Goal: Transaction & Acquisition: Purchase product/service

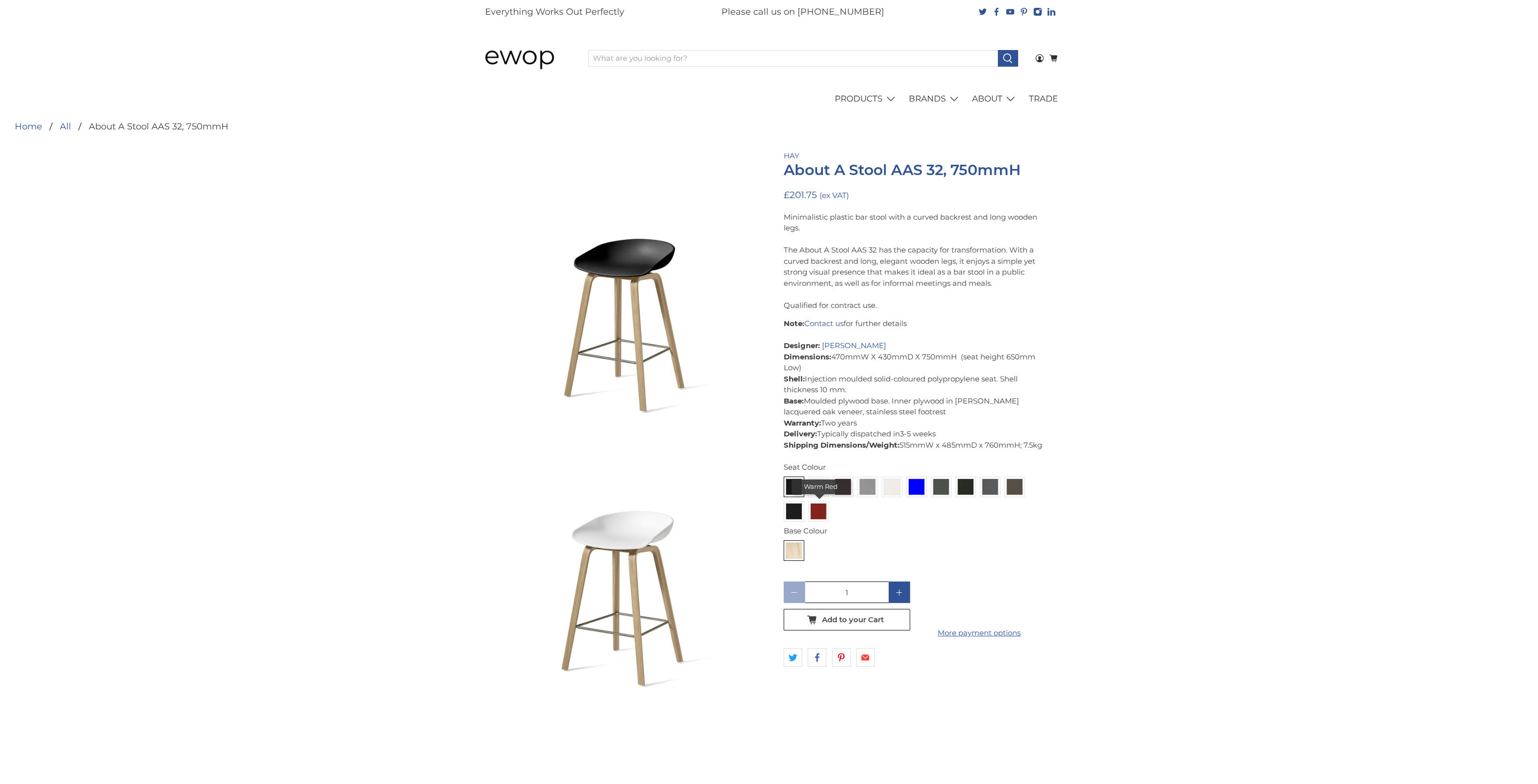
click at [826, 517] on img at bounding box center [819, 511] width 16 height 16
click at [0, 0] on input "radio" at bounding box center [0, 0] width 0 height 0
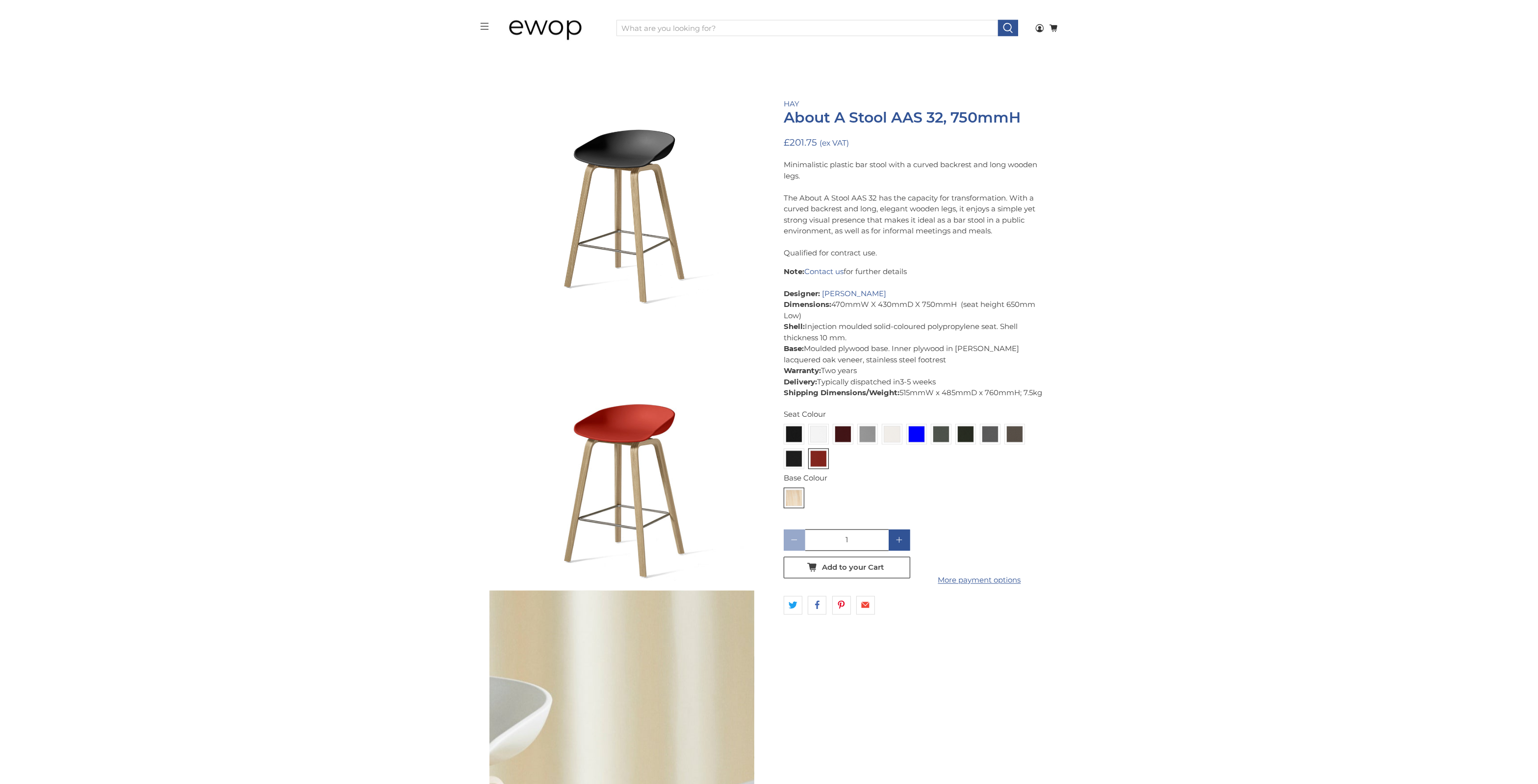
scroll to position [2806, 0]
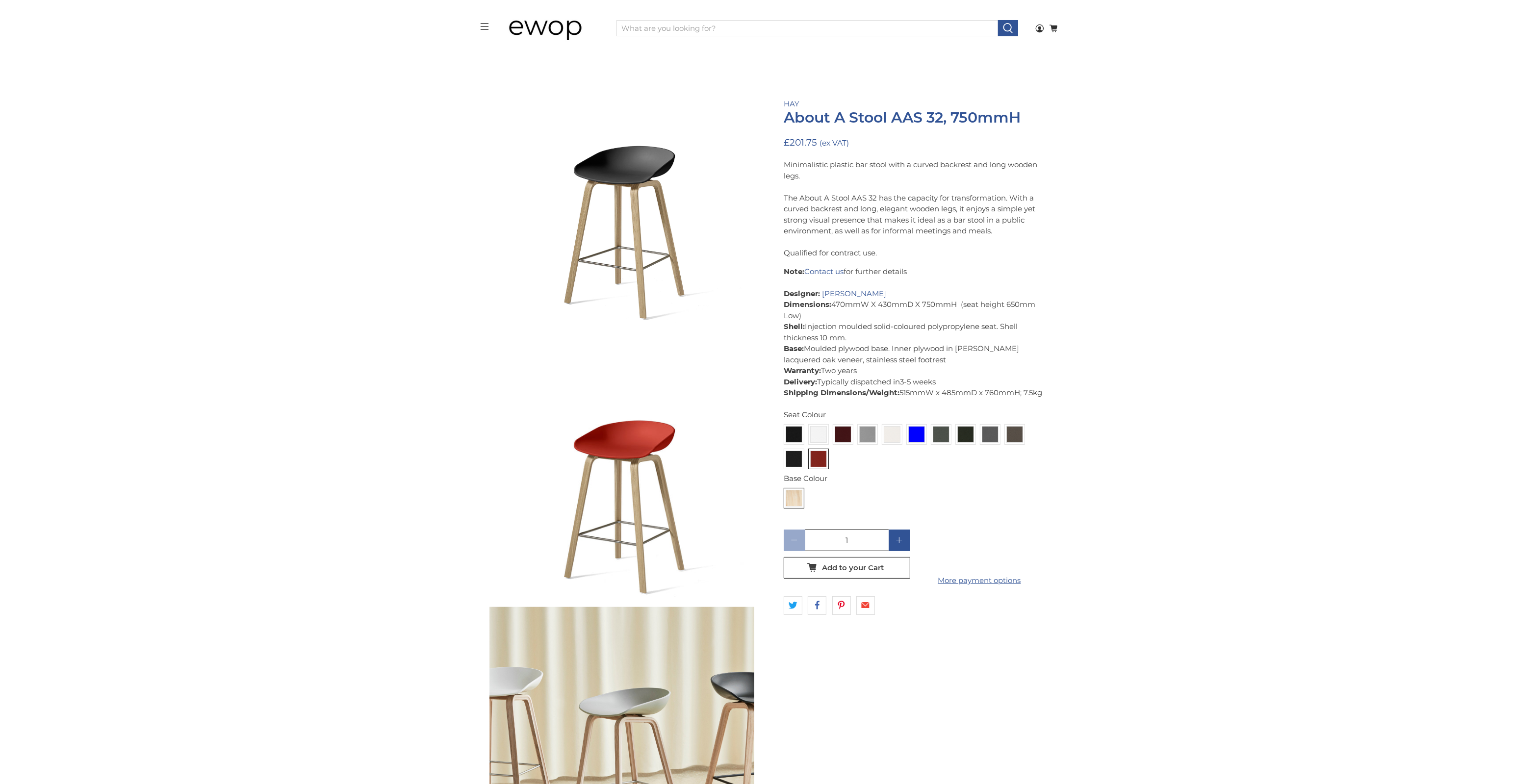
click at [896, 543] on icon at bounding box center [900, 540] width 7 height 7
click at [896, 539] on polygon at bounding box center [899, 540] width 6 height 6
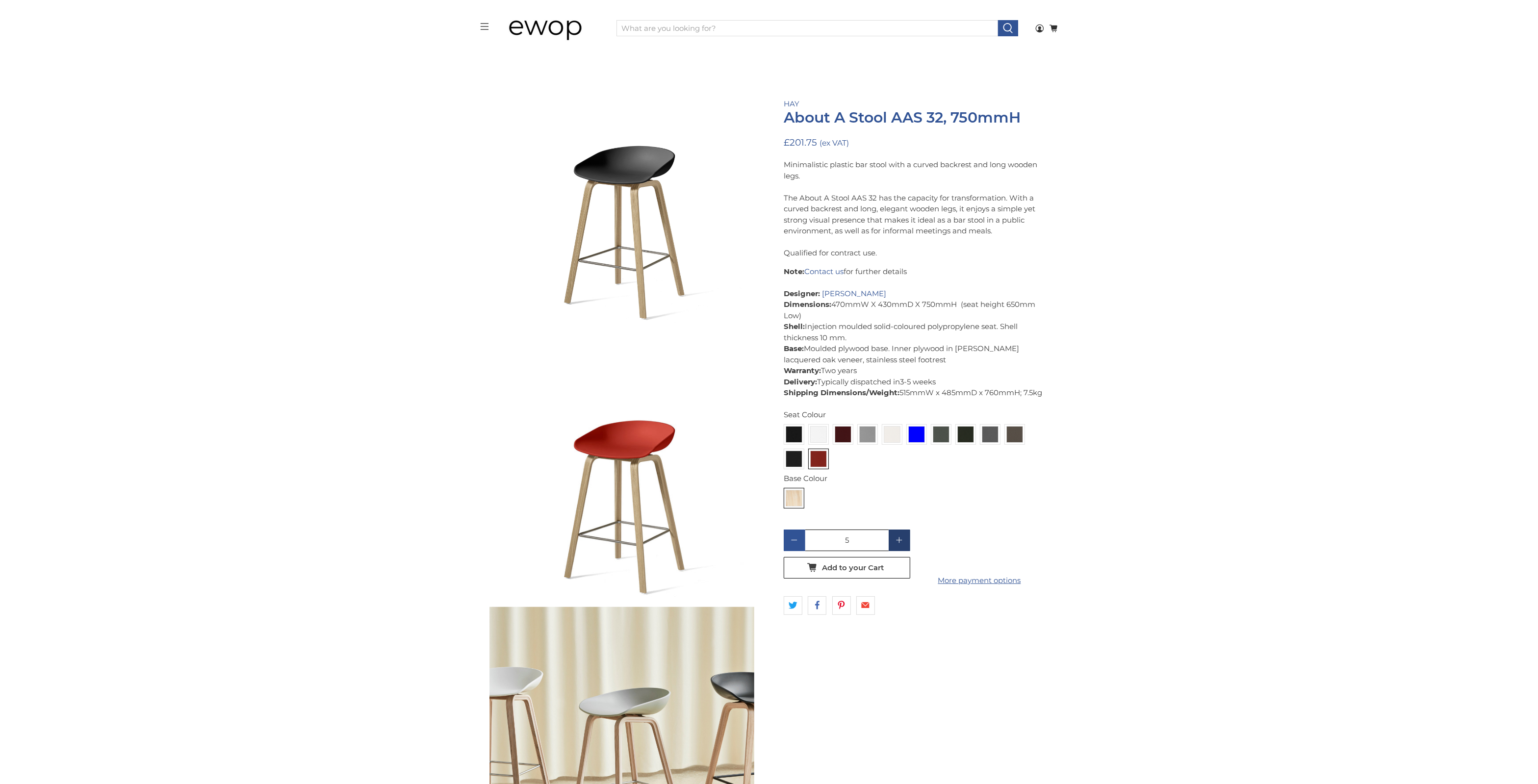
click at [896, 539] on polygon at bounding box center [899, 540] width 6 height 6
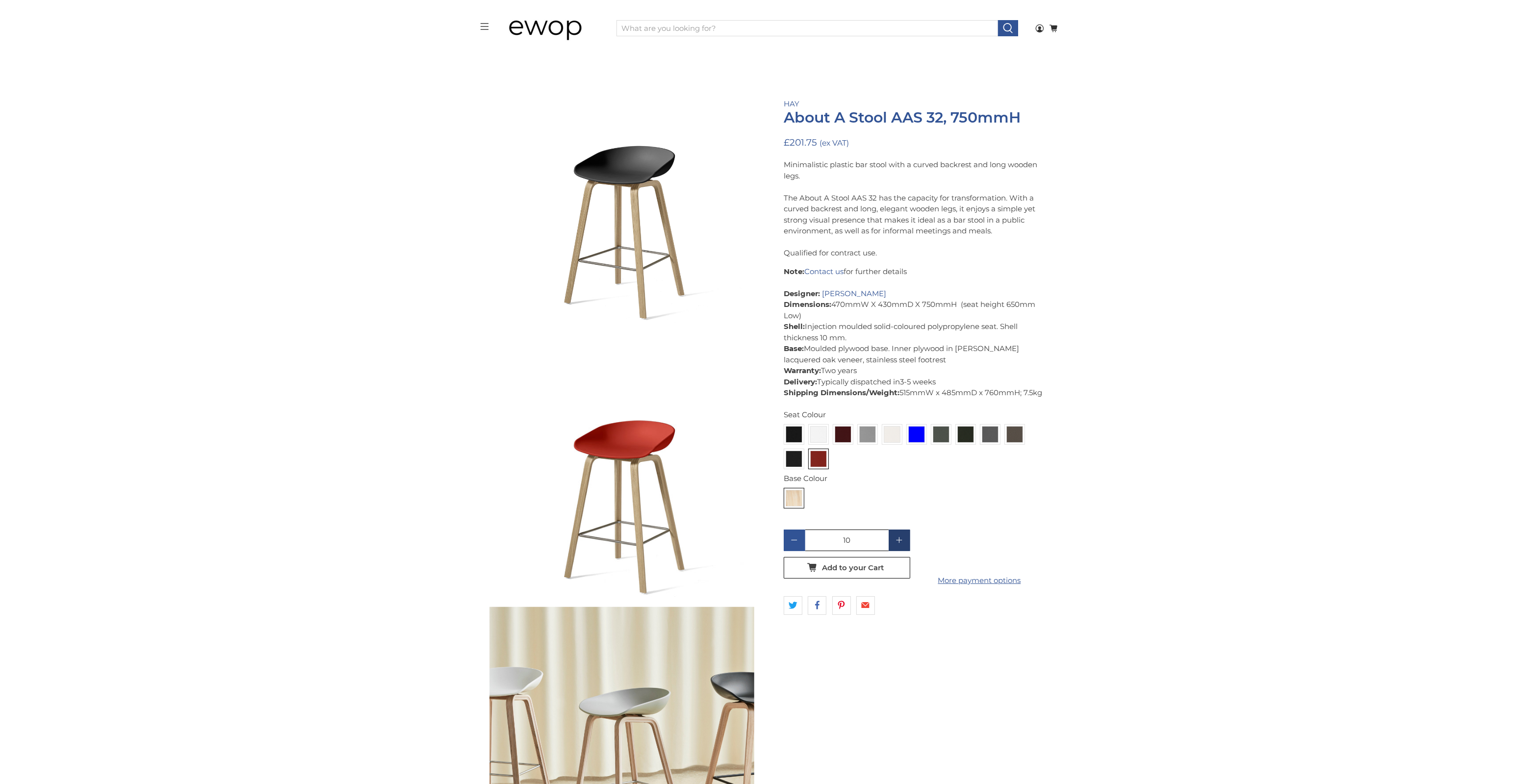
click at [896, 539] on polygon at bounding box center [899, 540] width 6 height 6
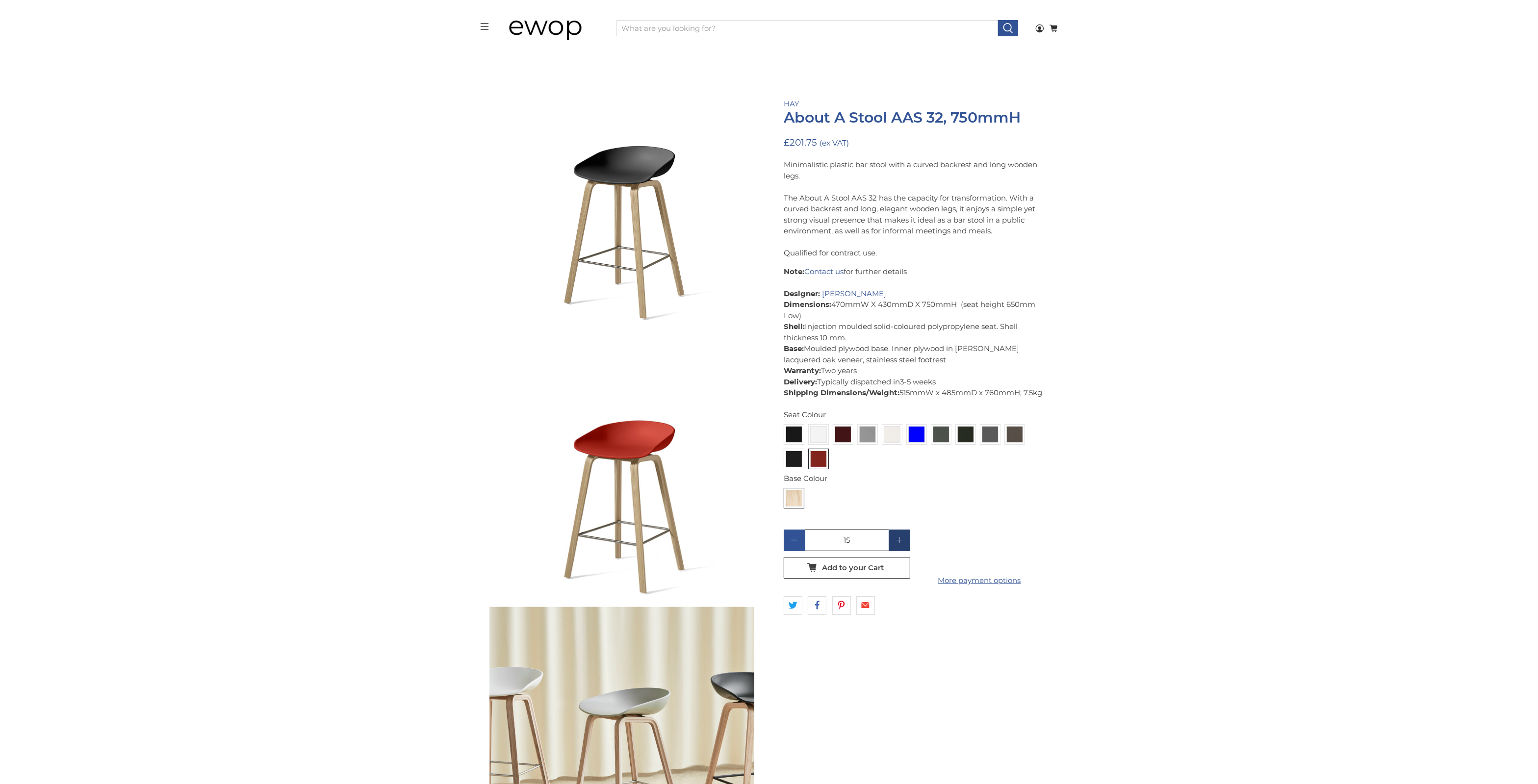
click at [896, 539] on polygon at bounding box center [899, 540] width 6 height 6
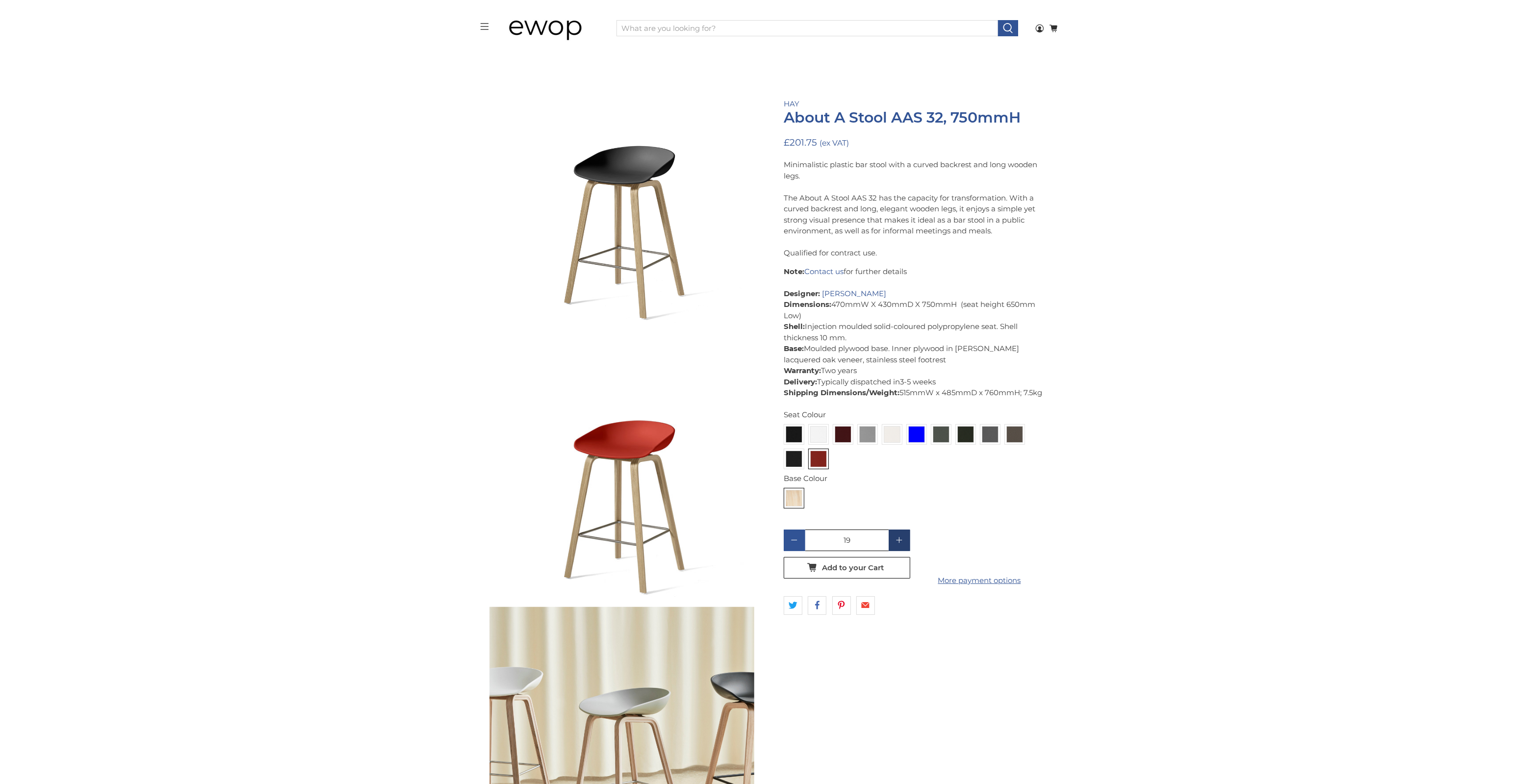
type input "20"
click at [869, 574] on button "Add to your Cart" at bounding box center [846, 568] width 126 height 22
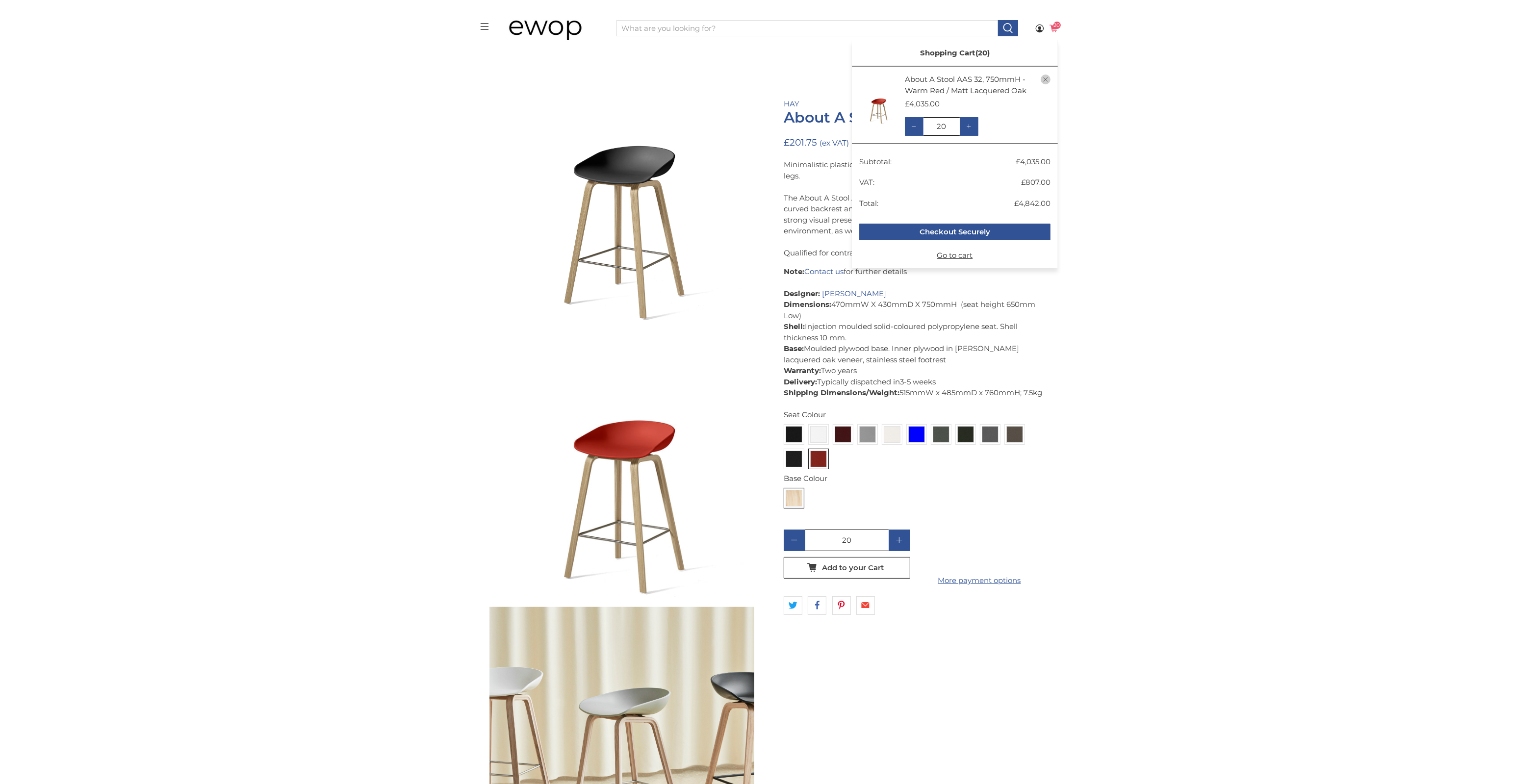
click at [1058, 27] on span "20" at bounding box center [1057, 25] width 7 height 7
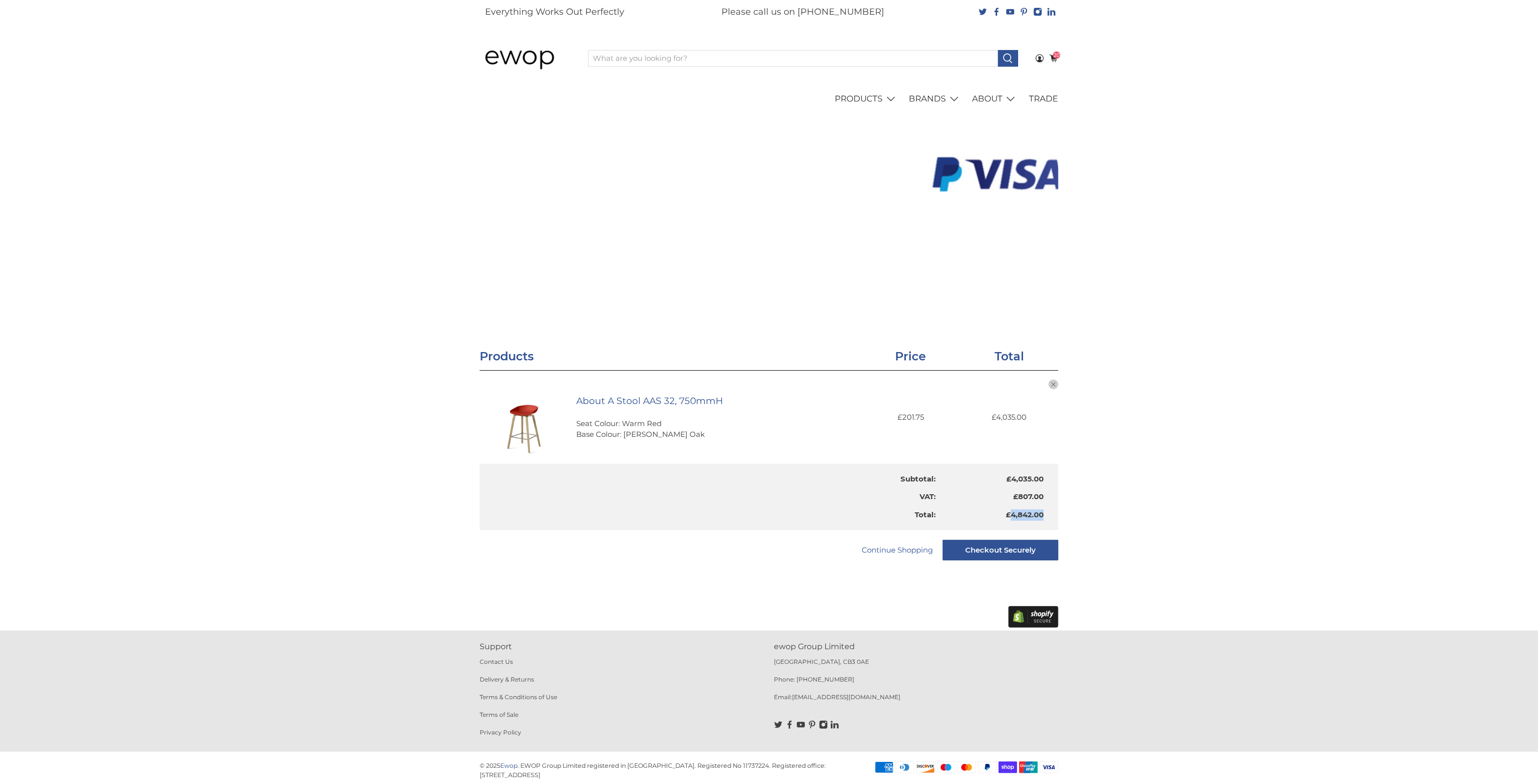
drag, startPoint x: 1011, startPoint y: 517, endPoint x: 1063, endPoint y: 515, distance: 52.0
click at [1063, 515] on div "About A Stool AAS 32, 750mmH Seat Colour: Warm Red Base Colour: Matt Lacquered …" at bounding box center [769, 485] width 589 height 232
click at [1118, 520] on div "Shopping Cart There are no items in your cart. Continue Shopping Products Price…" at bounding box center [769, 489] width 1538 height 283
click at [1126, 534] on div "Shopping Cart There are no items in your cart. Continue Shopping Products Price…" at bounding box center [769, 489] width 1538 height 283
